Goal: Task Accomplishment & Management: Complete application form

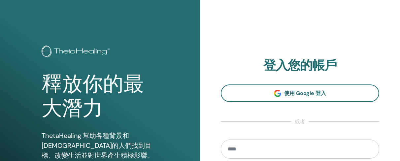
scroll to position [148, 0]
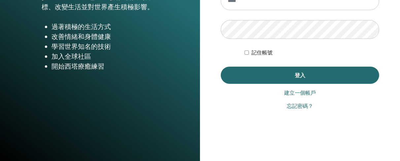
click at [246, 3] on input "email" at bounding box center [300, 0] width 158 height 19
type input "**********"
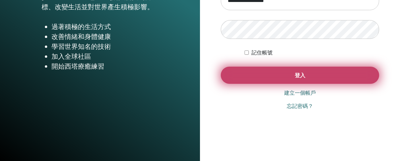
click at [274, 73] on button "登入" at bounding box center [300, 75] width 158 height 17
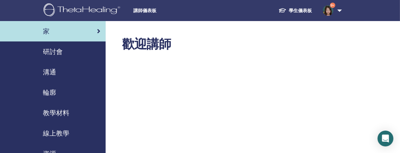
click at [50, 49] on font "研討會" at bounding box center [53, 51] width 20 height 9
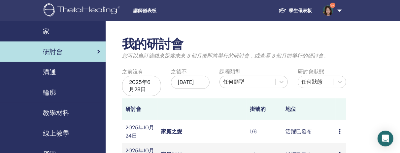
scroll to position [148, 0]
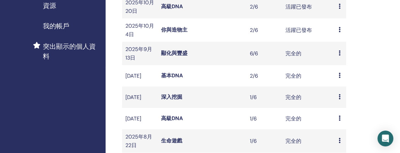
click at [338, 53] on td "預覽 與會者" at bounding box center [340, 53] width 11 height 23
click at [293, 53] on font "完全的" at bounding box center [293, 53] width 16 height 7
click at [180, 53] on font "顯化與豐盛" at bounding box center [174, 53] width 26 height 7
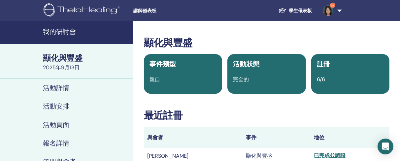
scroll to position [148, 0]
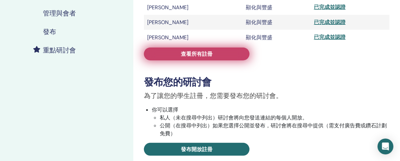
click at [180, 54] on link "查看所有註冊" at bounding box center [196, 53] width 105 height 13
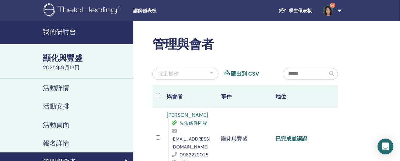
click at [52, 30] on font "我的研討會" at bounding box center [59, 31] width 33 height 9
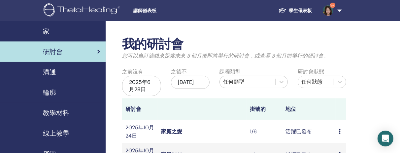
click at [46, 29] on font "家" at bounding box center [46, 31] width 7 height 9
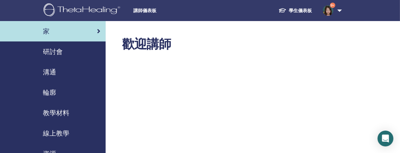
click at [60, 50] on font "研討會" at bounding box center [53, 51] width 20 height 9
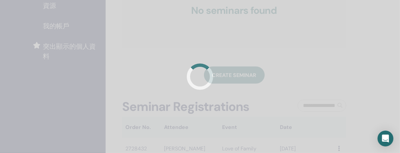
scroll to position [297, 0]
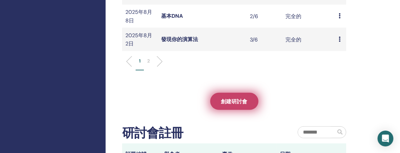
click at [248, 107] on link "創建研討會" at bounding box center [234, 101] width 48 height 17
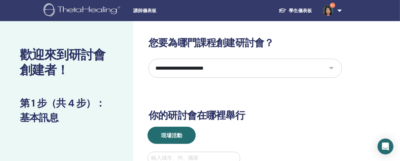
click at [330, 67] on select "**********" at bounding box center [244, 68] width 193 height 19
select select "****"
click at [148, 59] on select "**********" at bounding box center [244, 68] width 193 height 19
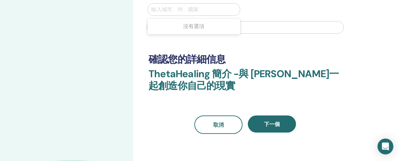
click at [211, 12] on div at bounding box center [193, 9] width 85 height 9
type input "*"
click at [196, 23] on font "沒有選項" at bounding box center [193, 26] width 21 height 7
drag, startPoint x: 162, startPoint y: 9, endPoint x: 163, endPoint y: 14, distance: 4.7
click at [162, 10] on input "**********" at bounding box center [165, 10] width 28 height 8
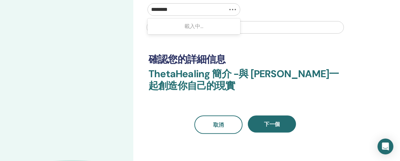
click at [196, 25] on font "載入中..." at bounding box center [193, 26] width 19 height 7
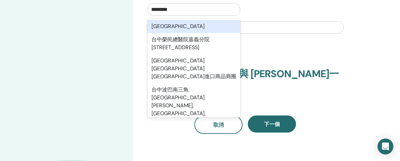
type input "********"
click at [249, 31] on input "text" at bounding box center [244, 27] width 197 height 13
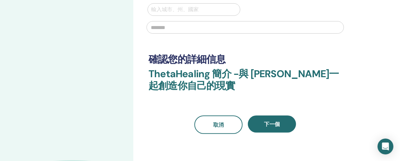
click at [186, 8] on div at bounding box center [193, 9] width 85 height 9
type input "*"
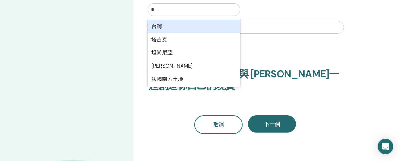
click at [182, 21] on div "台灣" at bounding box center [193, 26] width 93 height 13
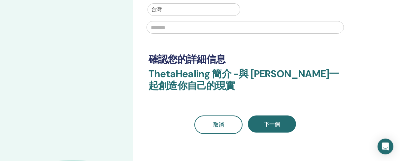
click at [181, 24] on input "text" at bounding box center [244, 27] width 197 height 13
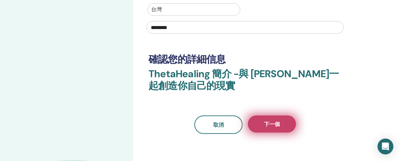
type input "********"
click at [277, 125] on font "下一個" at bounding box center [272, 124] width 16 height 7
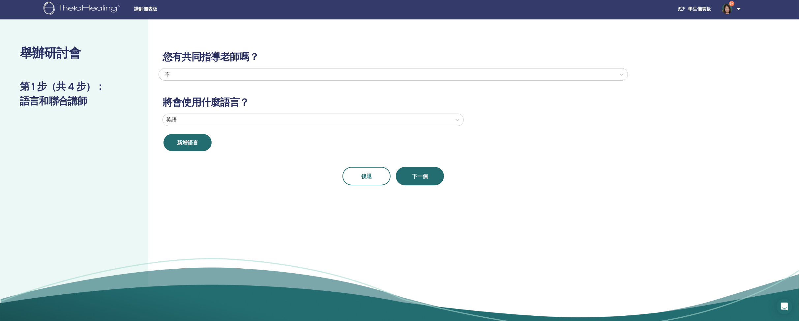
scroll to position [0, 0]
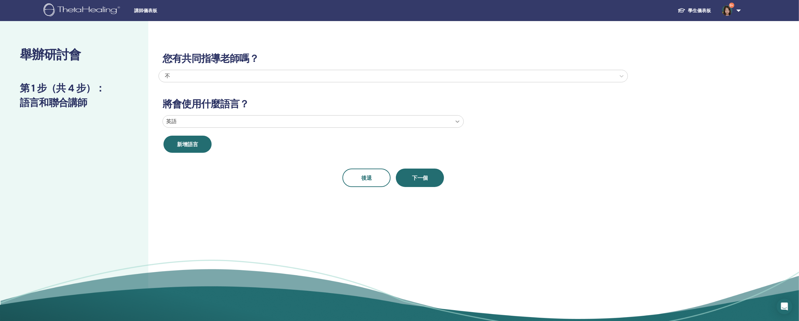
click at [399, 123] on div at bounding box center [458, 122] width 12 height 12
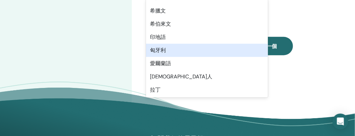
scroll to position [391, 0]
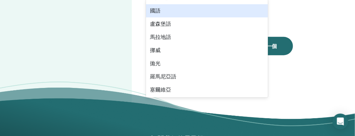
click at [165, 13] on div "國語" at bounding box center [207, 10] width 122 height 13
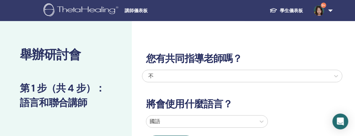
scroll to position [132, 0]
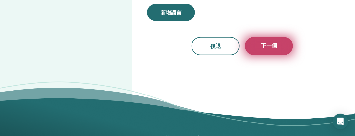
click at [260, 42] on button "下一個" at bounding box center [269, 46] width 48 height 18
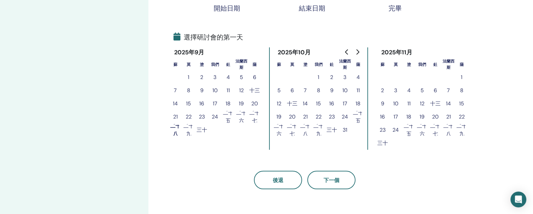
click at [174, 126] on font "二十八" at bounding box center [175, 130] width 11 height 15
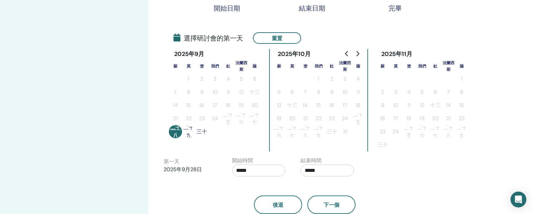
click at [250, 161] on input "*****" at bounding box center [258, 171] width 53 height 12
click at [265, 131] on font "▲" at bounding box center [264, 129] width 4 height 6
type input "*****"
click at [318, 161] on input "*****" at bounding box center [326, 171] width 53 height 12
click at [334, 132] on font "▲" at bounding box center [332, 129] width 4 height 6
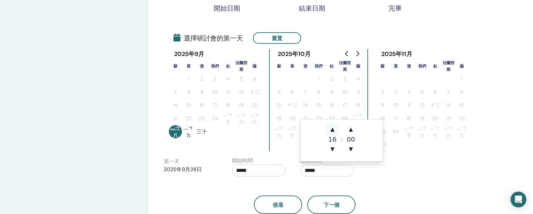
type input "*****"
click at [399, 161] on div "時區 時區 (GMT-8) 美國/阿拉斯加 研討會日期和時間 開始日期 結束日期 完畢 選擇研討會的第一天 重置 2025年9月 蘇 莫 塗 我們 釷 法蘭西…" at bounding box center [325, 97] width 355 height 417
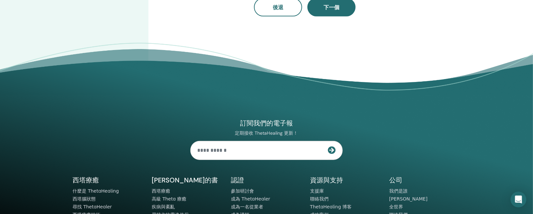
click at [326, 14] on button "下一個" at bounding box center [331, 7] width 48 height 18
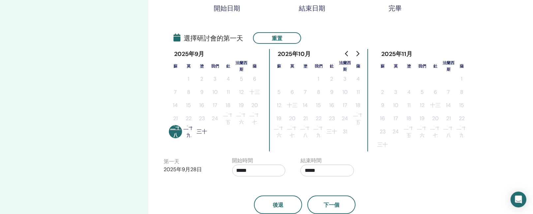
scroll to position [0, 0]
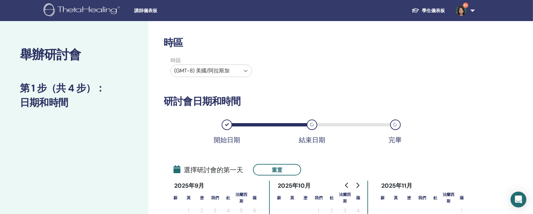
click at [246, 69] on icon at bounding box center [245, 71] width 7 height 7
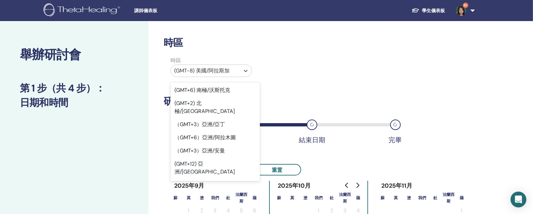
scroll to position [4905, 0]
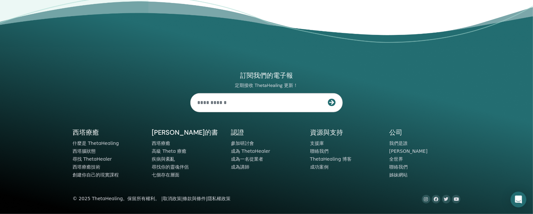
scroll to position [180, 0]
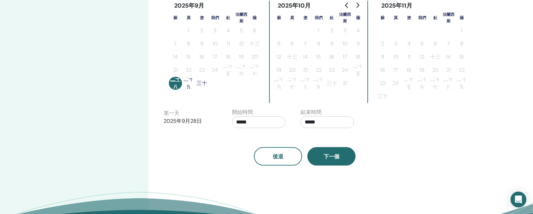
click at [343, 161] on button "下一個" at bounding box center [331, 156] width 48 height 18
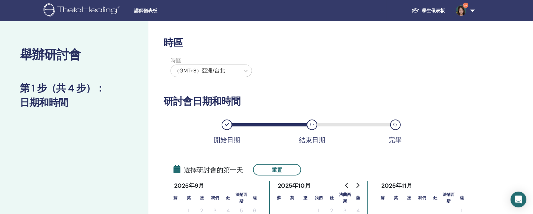
scroll to position [198, 0]
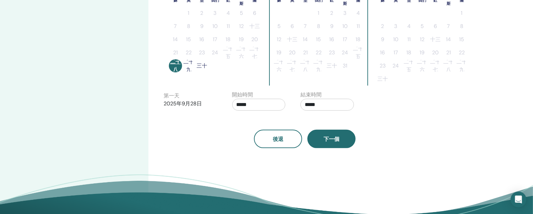
click at [330, 136] on font "下一個" at bounding box center [331, 139] width 16 height 7
click at [170, 66] on font "二十八" at bounding box center [175, 66] width 12 height 16
click at [172, 63] on font "二十八" at bounding box center [175, 65] width 11 height 15
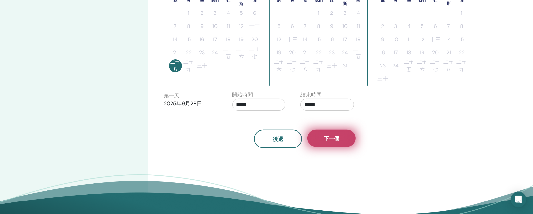
click at [332, 140] on font "下一個" at bounding box center [331, 138] width 16 height 7
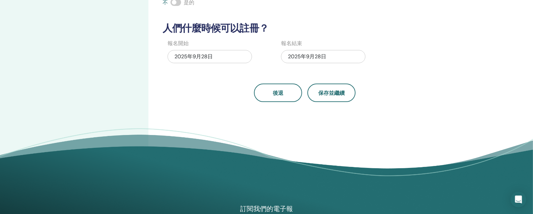
scroll to position [0, 0]
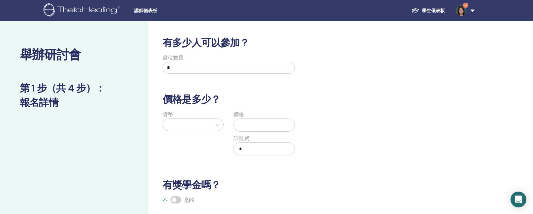
click at [248, 124] on input "text" at bounding box center [265, 125] width 58 height 13
click at [197, 121] on div at bounding box center [187, 124] width 42 height 9
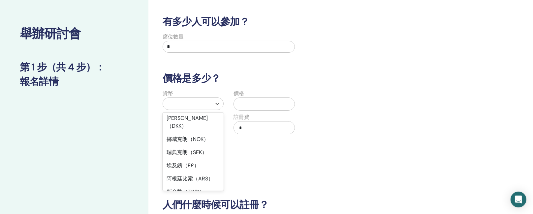
scroll to position [556, 0]
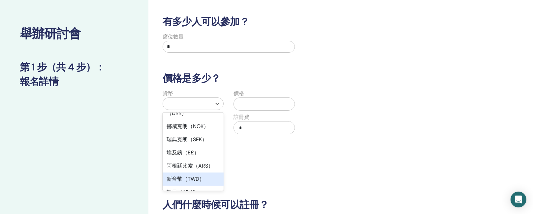
click at [207, 161] on div "新台幣（TWD）" at bounding box center [193, 179] width 61 height 13
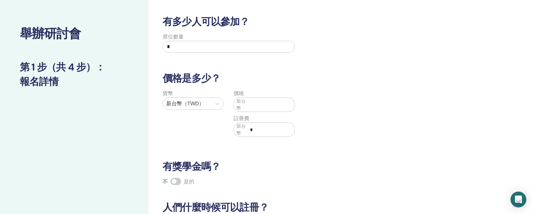
click at [253, 104] on input "text" at bounding box center [271, 105] width 47 height 13
type input "****"
click at [361, 126] on div "貨幣 新台幣（TWD） 價格 新台幣 **** 註冊費 新台幣 *" at bounding box center [300, 117] width 292 height 55
drag, startPoint x: 528, startPoint y: 34, endPoint x: 526, endPoint y: 43, distance: 8.5
click at [399, 43] on div "舉辦研討會 第 1 步（共 4 步） ： 報名詳情 有多少人可以參加？ 席位數量 * 價格是多少？ 貨幣 新台幣（TWD） 價格 新台幣 **** 註冊費 新…" at bounding box center [266, 187] width 533 height 374
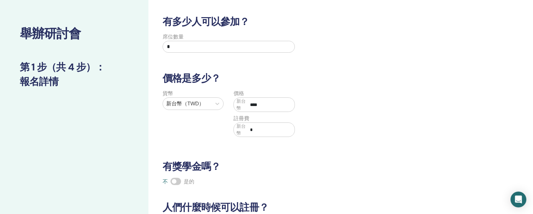
scroll to position [219, 0]
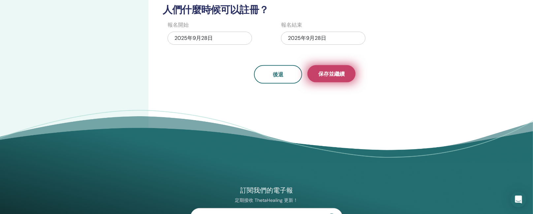
click at [337, 76] on font "保存並繼續" at bounding box center [331, 74] width 26 height 7
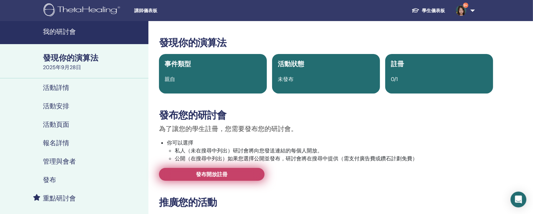
click at [234, 176] on link "發布開放註冊" at bounding box center [211, 174] width 105 height 13
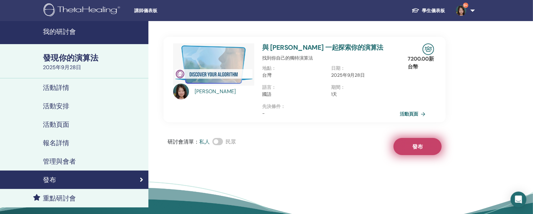
click at [415, 145] on font "發布" at bounding box center [417, 146] width 11 height 7
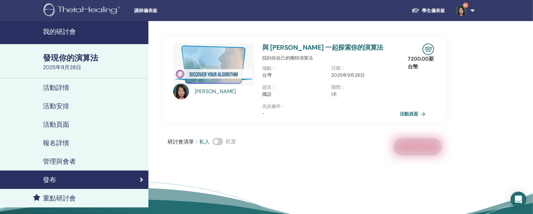
click at [59, 58] on font "發現你的演算法" at bounding box center [70, 58] width 55 height 10
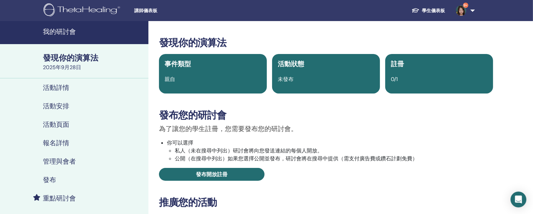
scroll to position [198, 0]
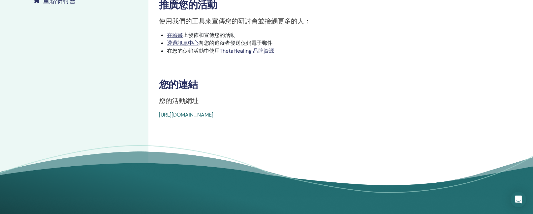
drag, startPoint x: 156, startPoint y: 115, endPoint x: 339, endPoint y: 118, distance: 182.6
drag, startPoint x: 276, startPoint y: 116, endPoint x: 189, endPoint y: 130, distance: 88.4
click at [190, 130] on div "發現你的演算法 事件類型 親自 活動狀態 未發布 註冊 0/1 發布您的研討會 為了讓您的學生註冊，您需要發布您的研討會。 你可以選擇 私人（未在搜尋中列出）…" at bounding box center [325, 17] width 355 height 388
drag, startPoint x: 161, startPoint y: 116, endPoint x: 153, endPoint y: 123, distance: 10.3
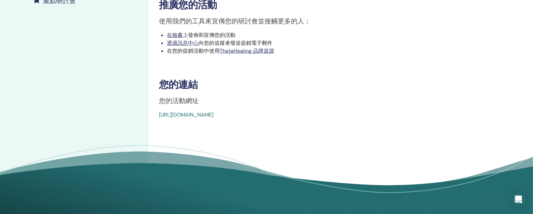
click at [152, 125] on div "發現你的演算法 事件類型 親自 活動狀態 未發布 註冊 0/1 發布您的研討會 為了讓您的學生註冊，您需要發布您的研討會。 你可以選擇 私人（未在搜尋中列出）…" at bounding box center [325, 17] width 355 height 388
click at [158, 120] on div "發現你的演算法 事件類型 親自 活動狀態 未發布 註冊 0/1 發布您的研討會 為了讓您的學生註冊，您需要發布您的研討會。 你可以選擇 私人（未在搜尋中列出）…" at bounding box center [325, 17] width 355 height 388
drag, startPoint x: 163, startPoint y: 116, endPoint x: 159, endPoint y: 118, distance: 4.7
drag, startPoint x: 159, startPoint y: 118, endPoint x: 224, endPoint y: 119, distance: 65.3
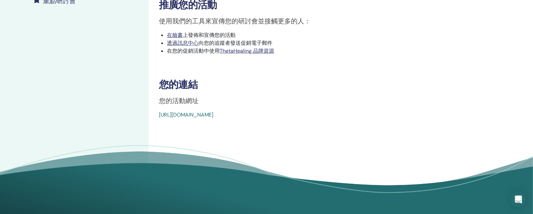
click at [215, 123] on div "發現你的演算法 事件類型 親自 活動狀態 未發布 註冊 0/1 發布您的研討會 為了讓您的學生註冊，您需要發布您的研討會。 你可以選擇 私人（未在搜尋中列出）…" at bounding box center [325, 17] width 355 height 388
click at [213, 115] on font "[URL][DOMAIN_NAME]" at bounding box center [186, 114] width 54 height 7
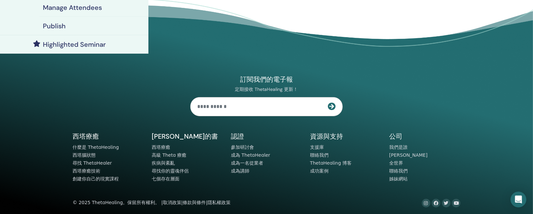
scroll to position [156, 0]
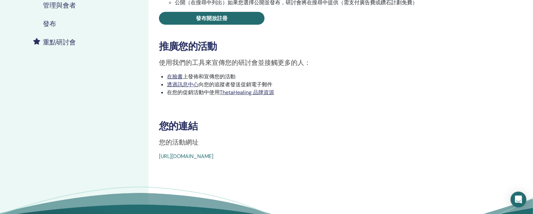
drag, startPoint x: 157, startPoint y: 155, endPoint x: 321, endPoint y: 158, distance: 164.2
click at [321, 158] on div "發現你的演算法 事件類型 親自 活動狀態 活躍已發布 註冊 0/1 發布您的研討會 為了讓您的學生註冊，您需要發布您的研討會。 你可以選擇 私人（未在搜尋中列…" at bounding box center [325, 21] width 347 height 280
click at [461, 143] on p "您的活動網址" at bounding box center [326, 142] width 334 height 10
click at [471, 85] on li "透過訊息中心 向您的追蹤者發送促銷電子郵件" at bounding box center [330, 85] width 326 height 8
